Goal: Task Accomplishment & Management: Manage account settings

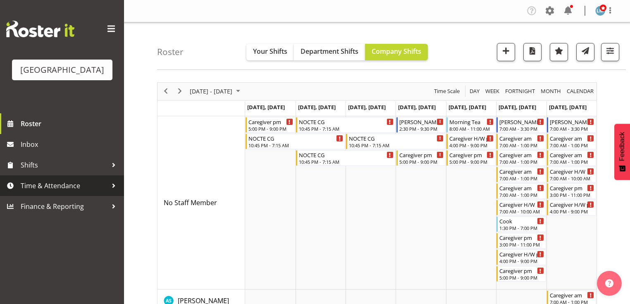
click at [112, 192] on div at bounding box center [114, 185] width 12 height 12
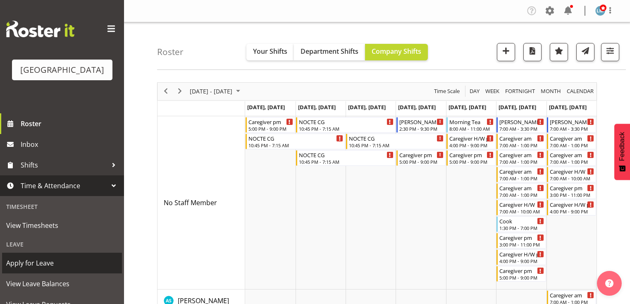
click at [53, 269] on span "Apply for Leave" at bounding box center [62, 263] width 112 height 12
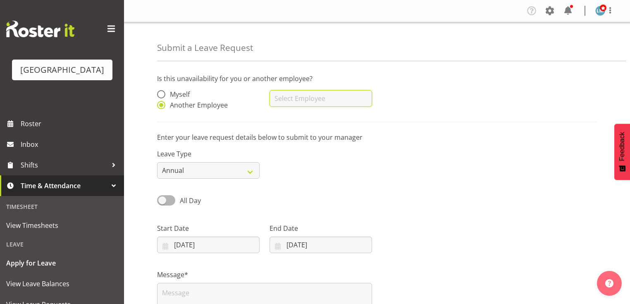
click at [300, 105] on input "text" at bounding box center [321, 98] width 103 height 17
click at [301, 120] on span "Jaylyn Quirante" at bounding box center [301, 119] width 51 height 9
type input "Jaylyn Quirante"
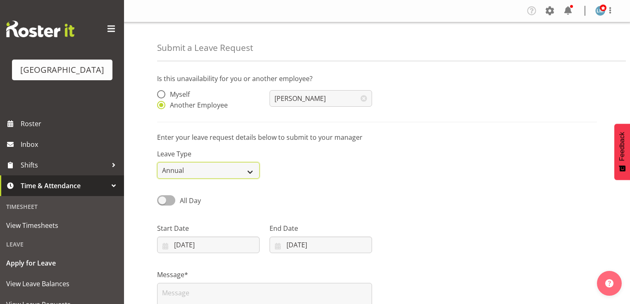
click at [252, 170] on select "Annual Sick Leave Without Pay Bereavement Domestic Violence Parental Jury Servi…" at bounding box center [208, 170] width 103 height 17
select select "Sick"
click at [157, 162] on select "Annual Sick Leave Without Pay Bereavement Domestic Violence Parental Jury Servi…" at bounding box center [208, 170] width 103 height 17
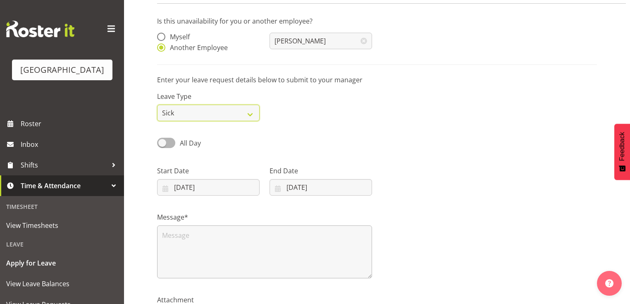
scroll to position [99, 0]
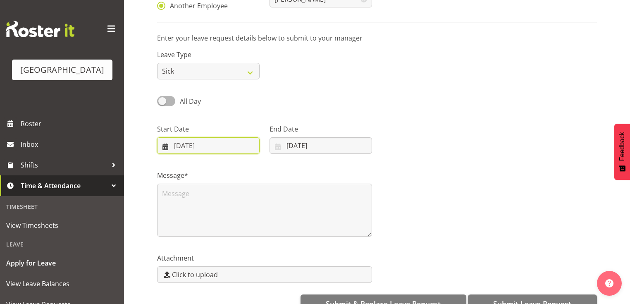
click at [164, 147] on input "13/08/2025" at bounding box center [208, 145] width 103 height 17
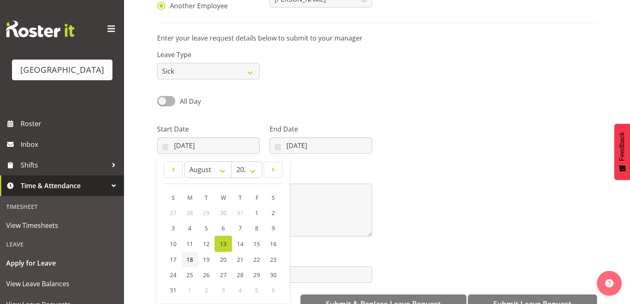
click at [190, 260] on span "18" at bounding box center [190, 260] width 7 height 8
type input "18/08/2025"
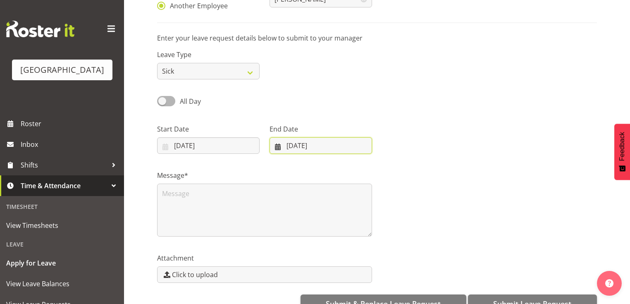
click at [275, 147] on input "13/08/2025" at bounding box center [321, 145] width 103 height 17
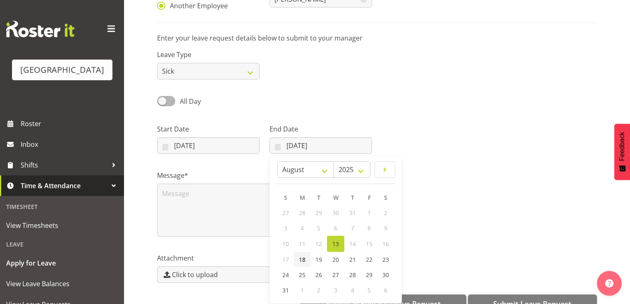
click at [301, 259] on span "18" at bounding box center [302, 260] width 7 height 8
type input "18/08/2025"
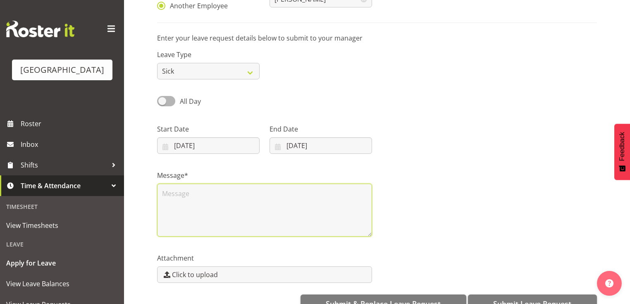
click at [242, 204] on textarea at bounding box center [264, 210] width 215 height 53
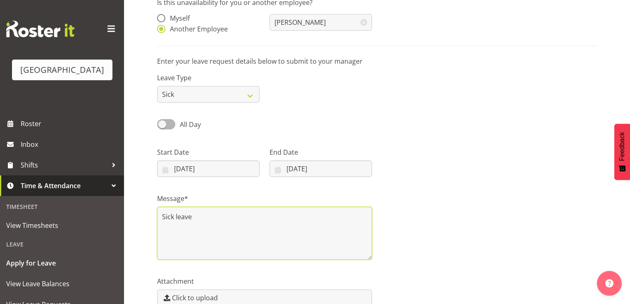
scroll to position [119, 0]
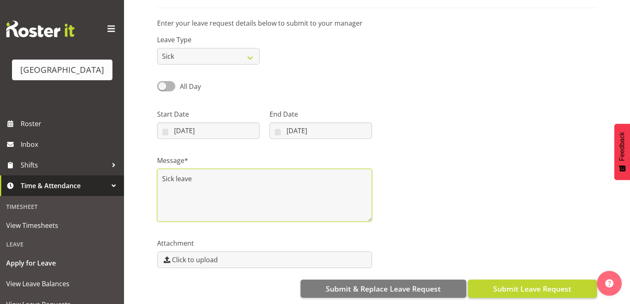
type textarea "Sick leave"
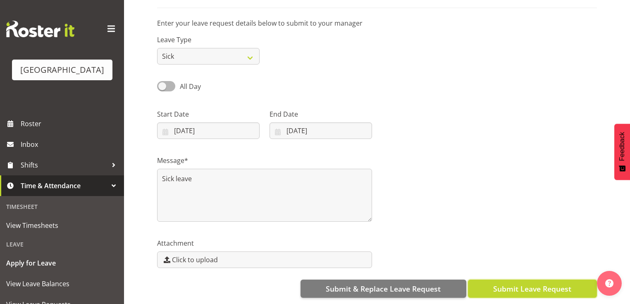
click at [510, 283] on span "Submit Leave Request" at bounding box center [532, 288] width 78 height 11
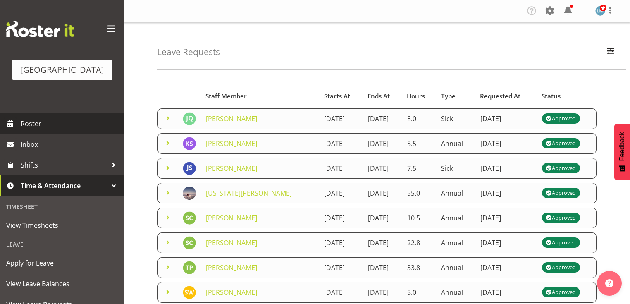
click at [38, 130] on span "Roster" at bounding box center [70, 123] width 99 height 12
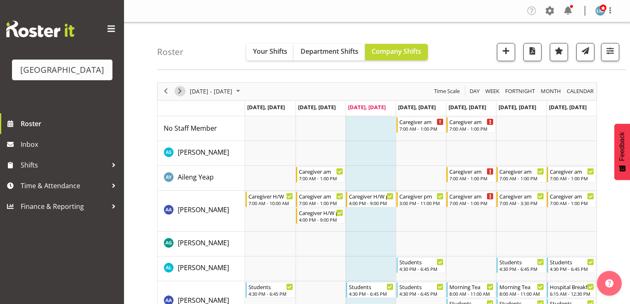
click at [181, 89] on span "Next" at bounding box center [180, 91] width 10 height 10
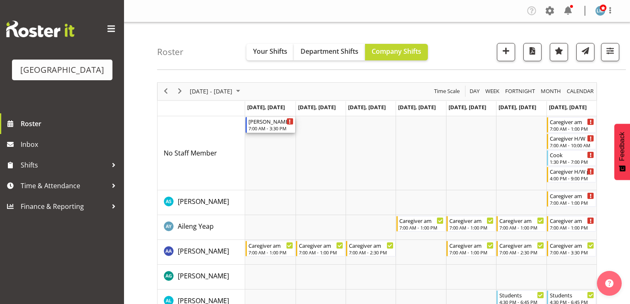
click at [266, 127] on div "7:00 AM - 3:30 PM" at bounding box center [271, 128] width 45 height 7
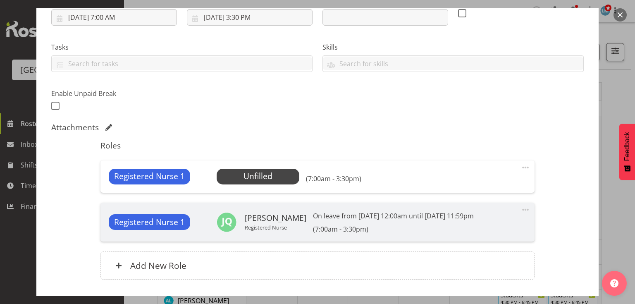
scroll to position [199, 0]
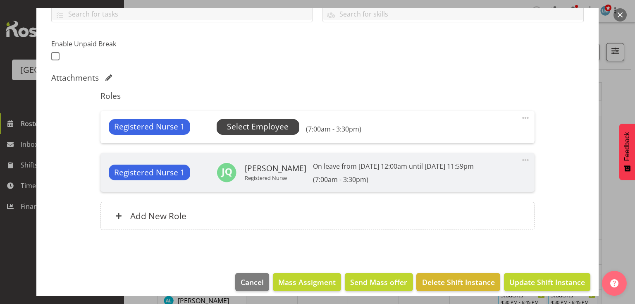
click at [262, 122] on span "Select Employee" at bounding box center [258, 127] width 62 height 12
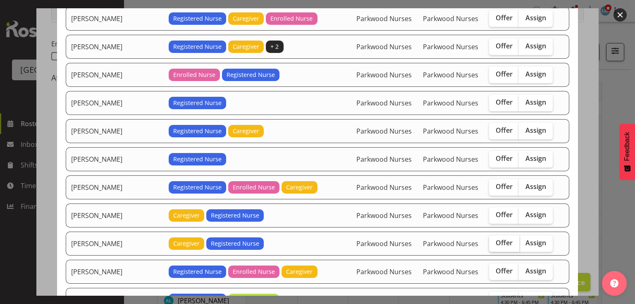
click at [500, 239] on span "Offer" at bounding box center [504, 243] width 17 height 8
click at [495, 240] on input "Offer" at bounding box center [491, 242] width 5 height 5
checkbox input "true"
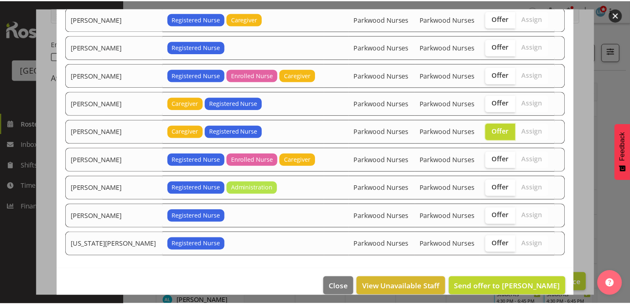
scroll to position [316, 0]
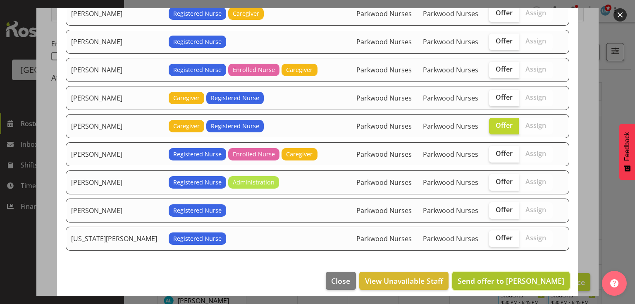
click at [518, 276] on span "Send offer to Liz Schofield" at bounding box center [511, 281] width 107 height 10
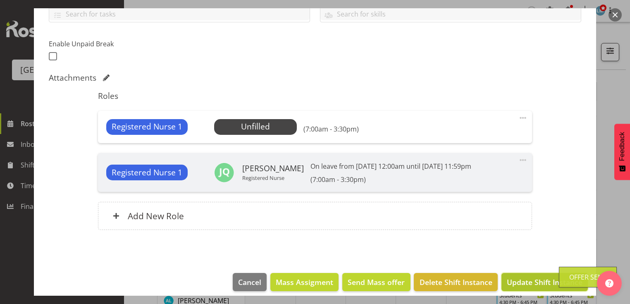
click at [529, 281] on span "Update Shift Instance" at bounding box center [545, 282] width 76 height 11
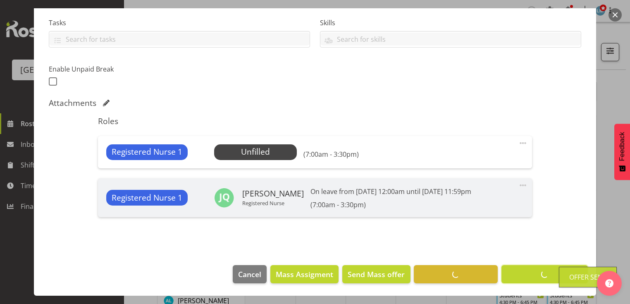
scroll to position [173, 0]
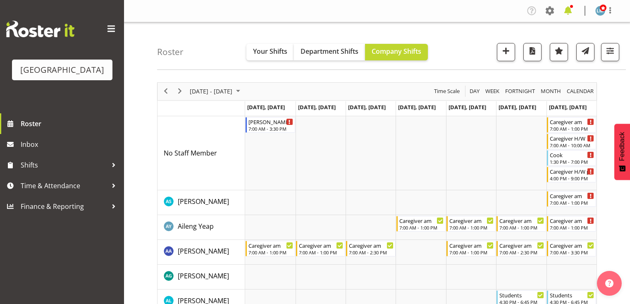
click at [569, 13] on span at bounding box center [568, 10] width 13 height 13
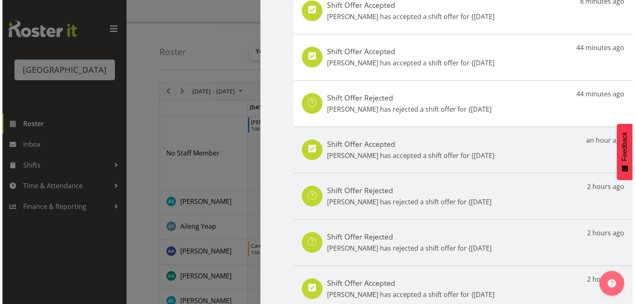
scroll to position [0, 0]
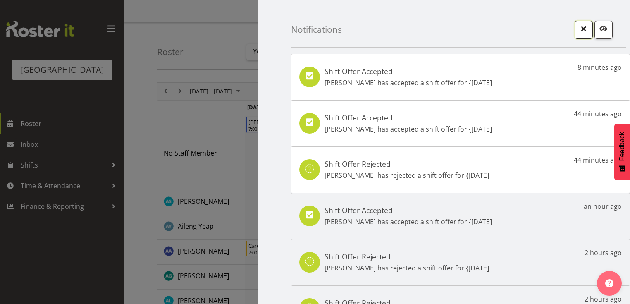
click at [579, 28] on span "button" at bounding box center [584, 28] width 11 height 11
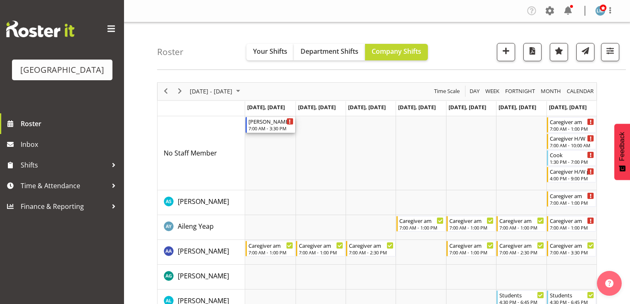
click at [268, 125] on div "7:00 AM - 3:30 PM" at bounding box center [271, 128] width 45 height 7
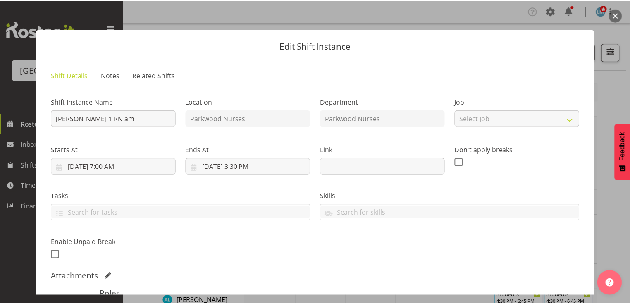
scroll to position [132, 0]
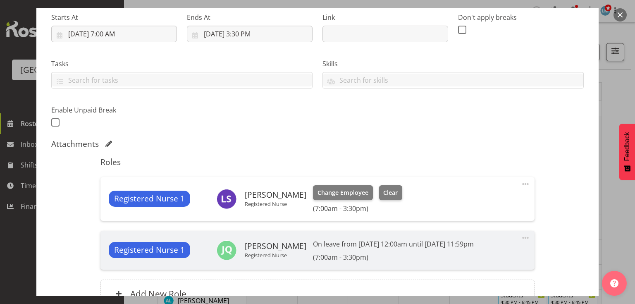
click at [623, 12] on button "button" at bounding box center [620, 14] width 13 height 13
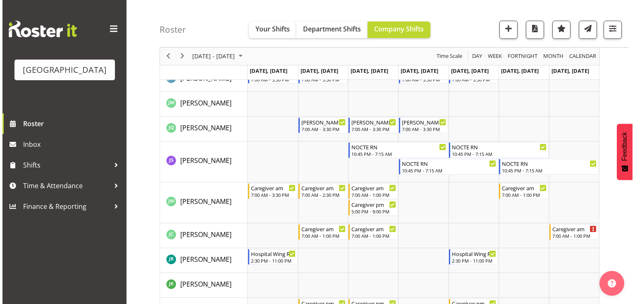
scroll to position [1290, 0]
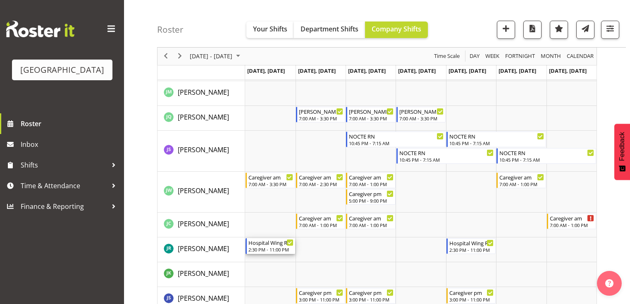
click at [261, 243] on div "Hospital Wing RN" at bounding box center [271, 242] width 45 height 8
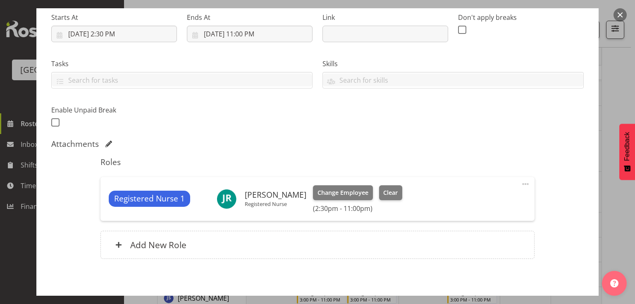
scroll to position [169, 0]
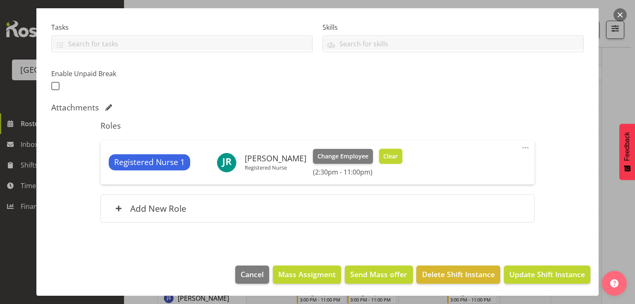
click at [389, 152] on span "Clear" at bounding box center [390, 156] width 14 height 9
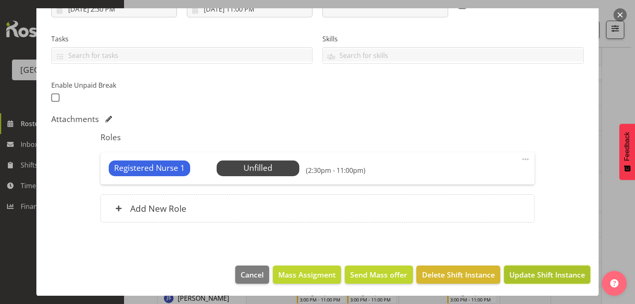
click at [533, 274] on span "Update Shift Instance" at bounding box center [548, 274] width 76 height 11
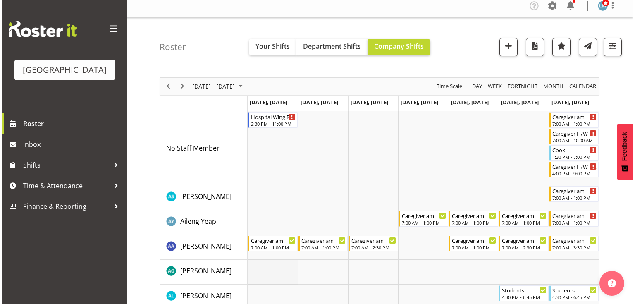
scroll to position [0, 0]
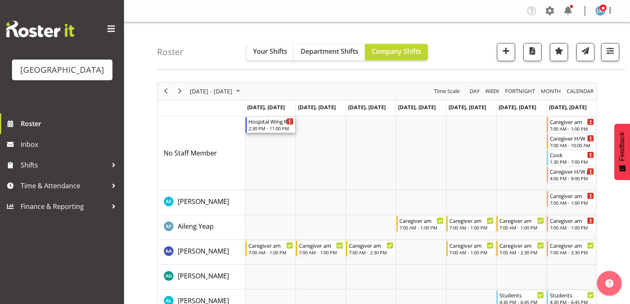
click at [263, 124] on div "Hospital Wing RN" at bounding box center [271, 121] width 45 height 8
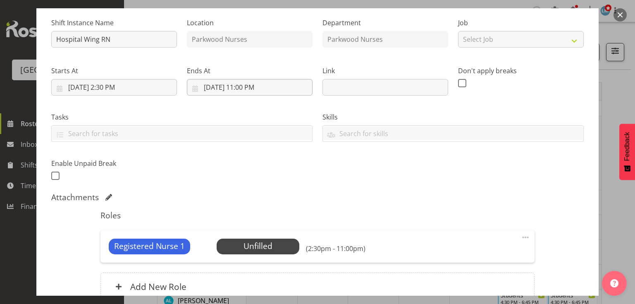
scroll to position [132, 0]
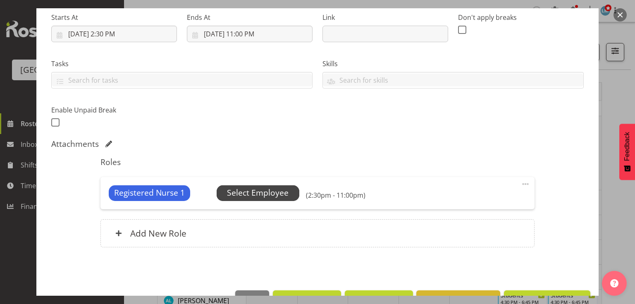
click at [263, 193] on span "Select Employee" at bounding box center [258, 193] width 62 height 12
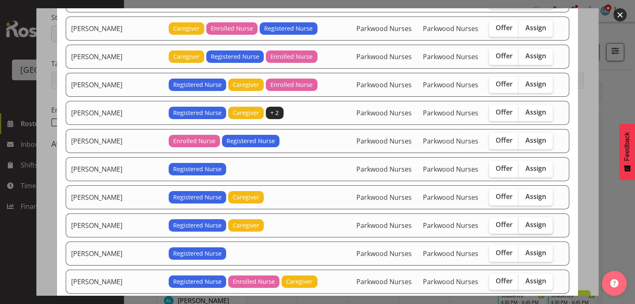
click at [526, 221] on span "Assign" at bounding box center [536, 224] width 21 height 8
click at [524, 222] on input "Assign" at bounding box center [521, 224] width 5 height 5
checkbox input "true"
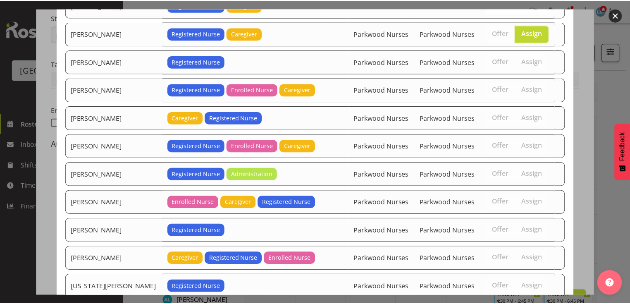
scroll to position [372, 0]
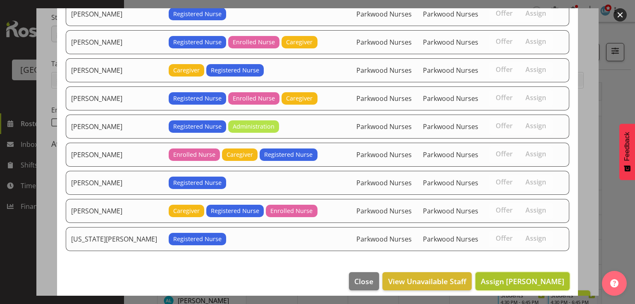
click at [522, 276] on span "Assign Jessica Ransfield" at bounding box center [523, 281] width 84 height 10
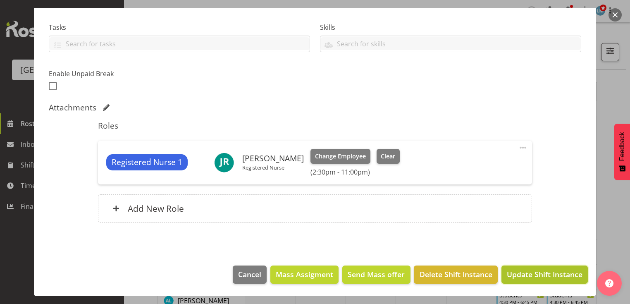
click at [522, 270] on span "Update Shift Instance" at bounding box center [545, 274] width 76 height 11
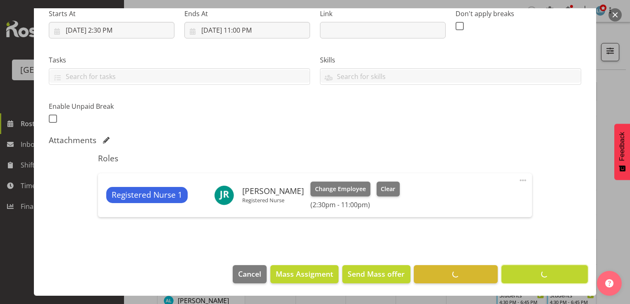
scroll to position [136, 0]
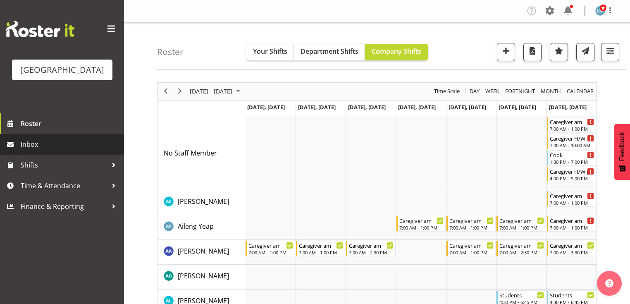
click at [30, 151] on span "Inbox" at bounding box center [70, 144] width 99 height 12
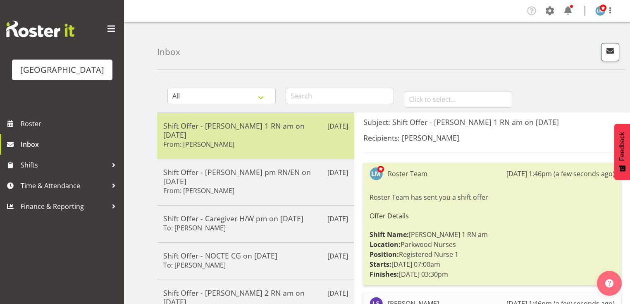
click at [221, 135] on div "Shift Offer - [PERSON_NAME] 1 RN am on [DATE] From: [PERSON_NAME]" at bounding box center [255, 135] width 185 height 29
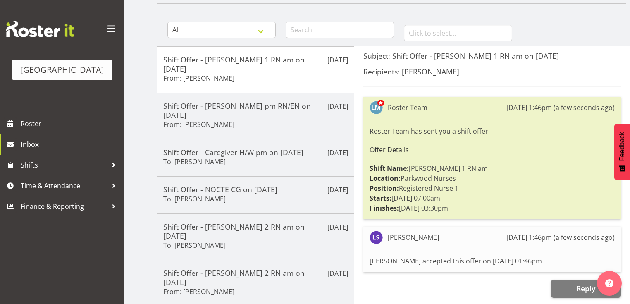
scroll to position [132, 0]
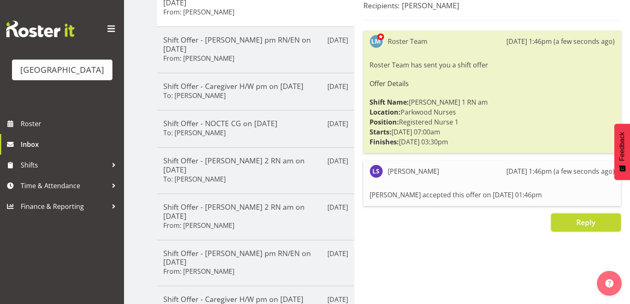
click at [581, 219] on span "Reply" at bounding box center [585, 222] width 19 height 10
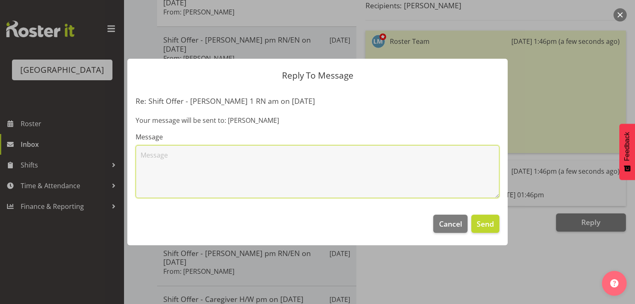
click at [351, 174] on textarea at bounding box center [318, 171] width 364 height 53
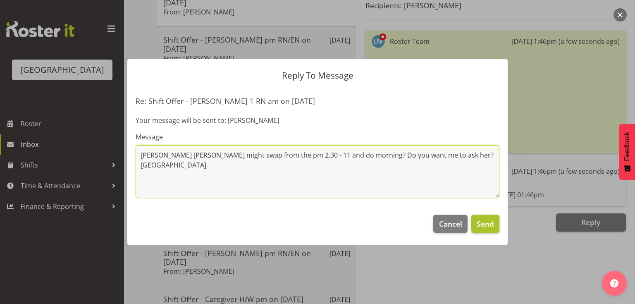
type textarea "[PERSON_NAME] [PERSON_NAME] might swap from the pm 2.30 - 11 and do morning? Do…"
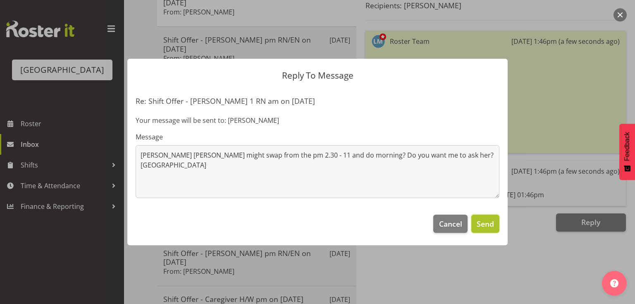
click at [483, 222] on span "Send" at bounding box center [485, 223] width 17 height 11
